Goal: Information Seeking & Learning: Learn about a topic

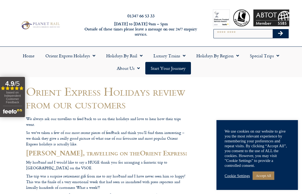
click at [126, 55] on link "Holidays by Rail" at bounding box center [124, 55] width 47 height 13
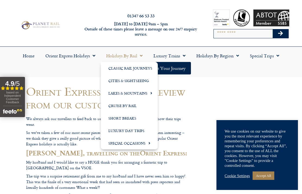
click at [113, 84] on link "Cities & Sightseeing" at bounding box center [129, 80] width 57 height 13
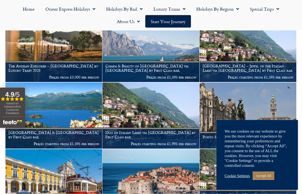
scroll to position [161, 0]
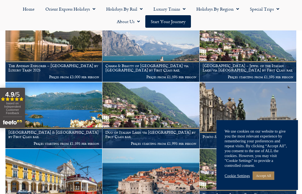
click at [269, 180] on link "Accept All" at bounding box center [264, 176] width 22 height 8
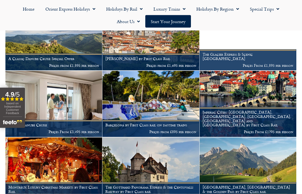
scroll to position [572, 0]
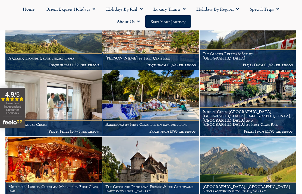
click at [228, 89] on img at bounding box center [248, 103] width 97 height 66
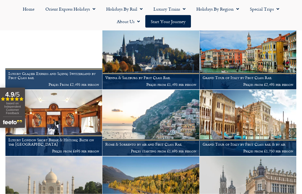
scroll to position [818, 0]
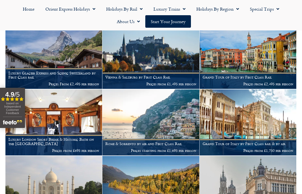
click at [251, 142] on h1 "Grand Tour of Italy by First Class rail & by air" at bounding box center [248, 144] width 91 height 4
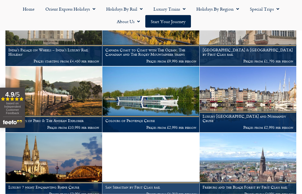
scroll to position [975, 0]
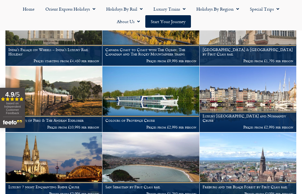
click at [48, 147] on img at bounding box center [53, 166] width 97 height 66
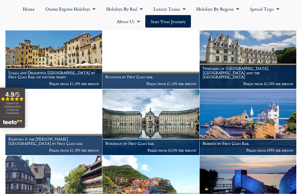
scroll to position [1151, 0]
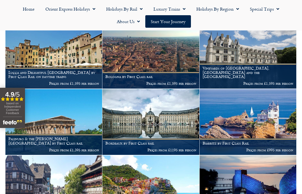
click at [48, 59] on img at bounding box center [53, 56] width 97 height 66
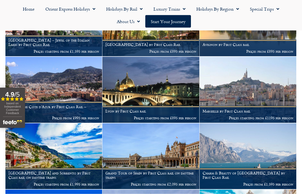
scroll to position [1450, 0]
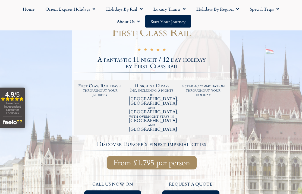
scroll to position [149, 0]
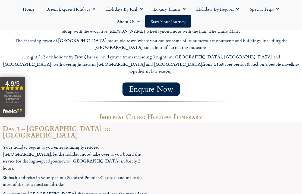
scroll to position [655, 0]
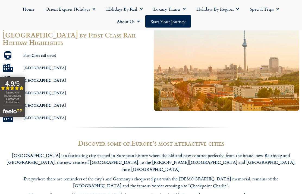
scroll to position [171, 0]
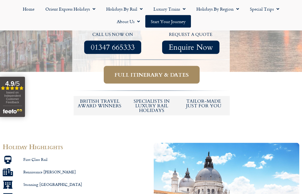
scroll to position [229, 0]
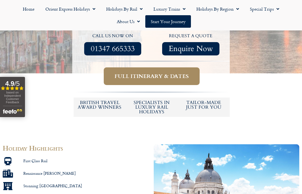
click at [154, 73] on span "Full itinerary & dates" at bounding box center [152, 76] width 74 height 7
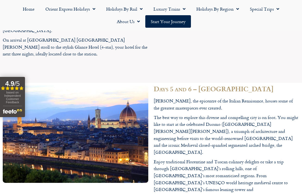
scroll to position [845, 0]
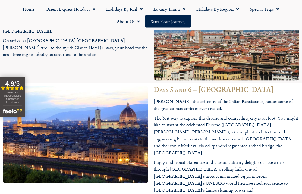
click at [262, 14] on link "Special Trips" at bounding box center [265, 9] width 40 height 13
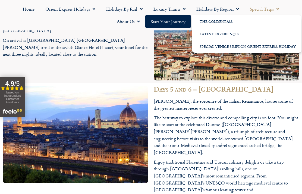
click at [76, 86] on img at bounding box center [76, 134] width 146 height 97
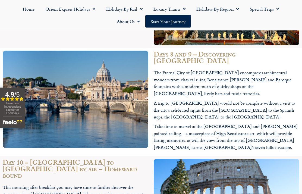
scroll to position [1124, 0]
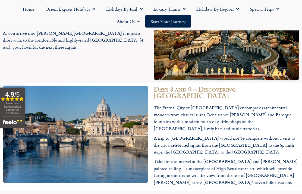
scroll to position [1086, 0]
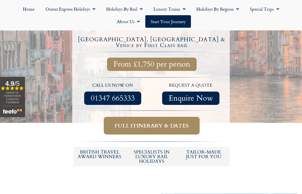
scroll to position [121, 0]
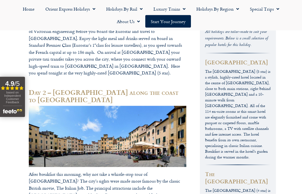
scroll to position [370, 0]
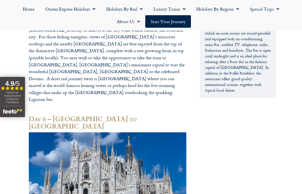
scroll to position [776, 0]
